Goal: Information Seeking & Learning: Learn about a topic

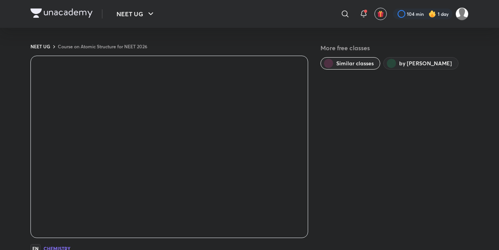
scroll to position [38, 0]
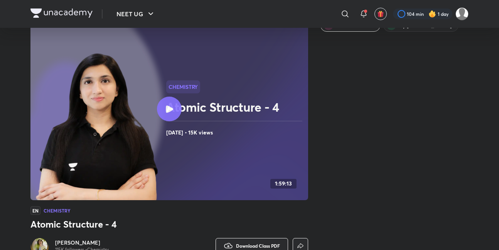
click at [72, 14] on img at bounding box center [61, 12] width 62 height 9
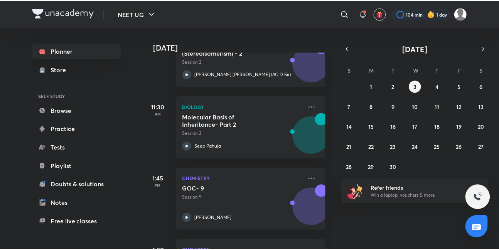
scroll to position [217, 0]
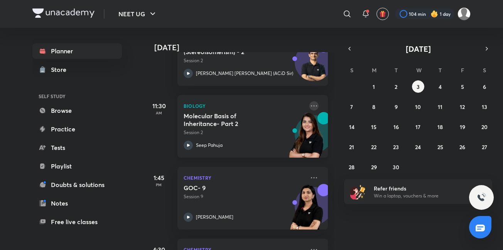
click at [310, 103] on icon at bounding box center [314, 105] width 9 height 9
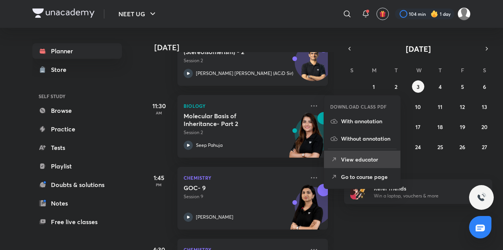
click at [362, 159] on p "View educator" at bounding box center [367, 159] width 53 height 8
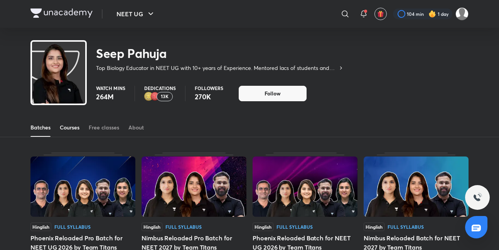
click at [70, 123] on link "Courses" at bounding box center [70, 127] width 20 height 19
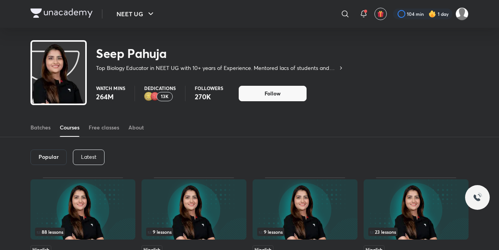
click at [84, 154] on p "Latest" at bounding box center [88, 157] width 15 height 6
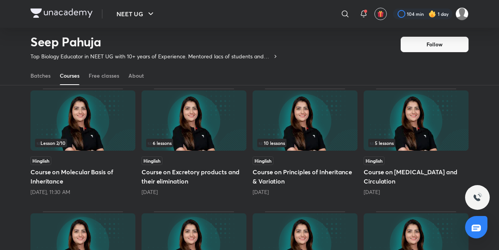
scroll to position [58, 0]
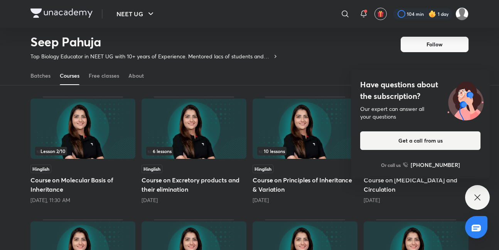
click at [481, 196] on icon at bounding box center [477, 197] width 9 height 9
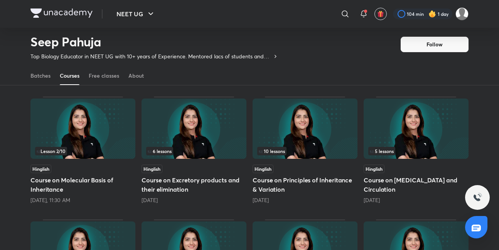
click at [168, 116] on img at bounding box center [194, 128] width 105 height 60
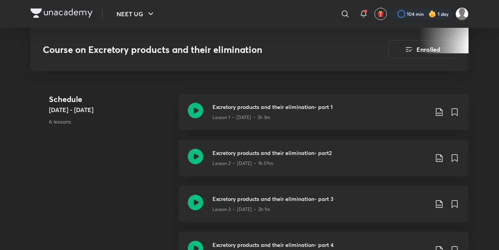
scroll to position [356, 0]
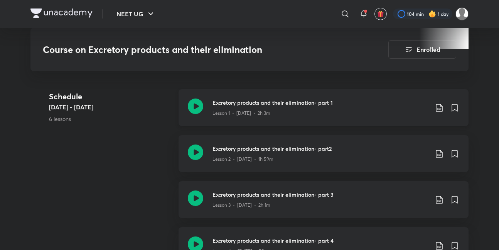
click at [197, 105] on icon at bounding box center [195, 105] width 15 height 15
